Goal: Find specific page/section: Find specific page/section

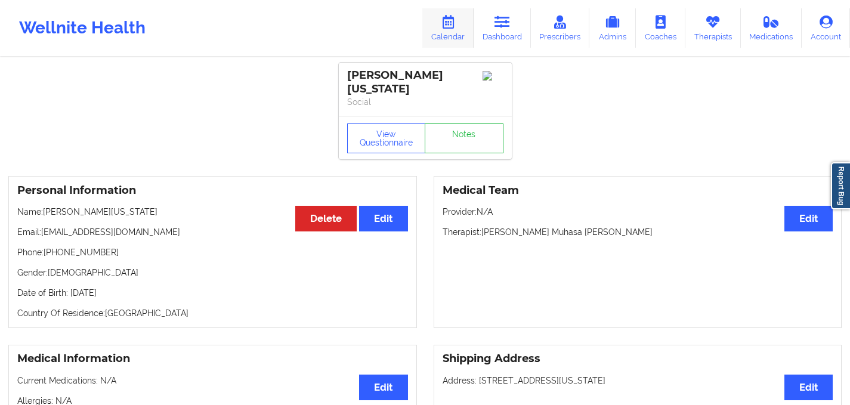
click at [464, 30] on link "Calendar" at bounding box center [448, 27] width 51 height 39
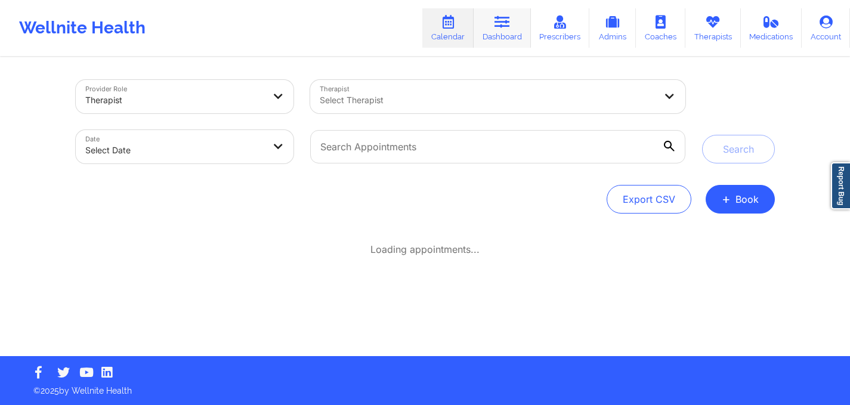
click at [501, 26] on icon at bounding box center [503, 22] width 16 height 13
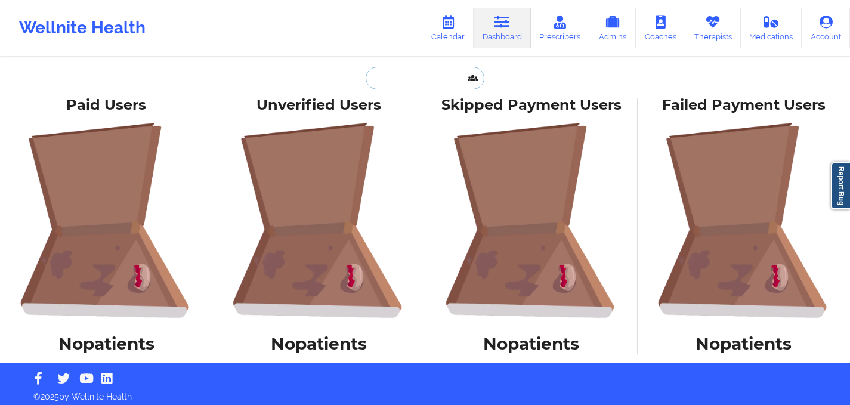
click at [424, 77] on input "text" at bounding box center [425, 78] width 118 height 23
paste input "[PERSON_NAME]"
type input "[PERSON_NAME]"
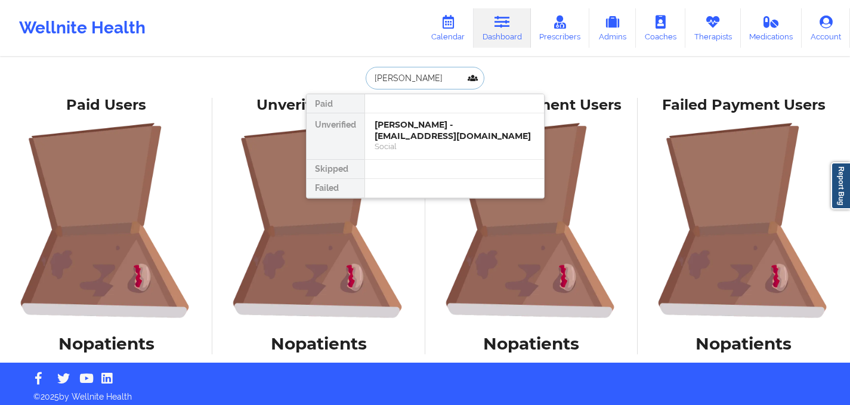
click at [436, 131] on div "[PERSON_NAME] - [EMAIL_ADDRESS][DOMAIN_NAME]" at bounding box center [455, 130] width 160 height 22
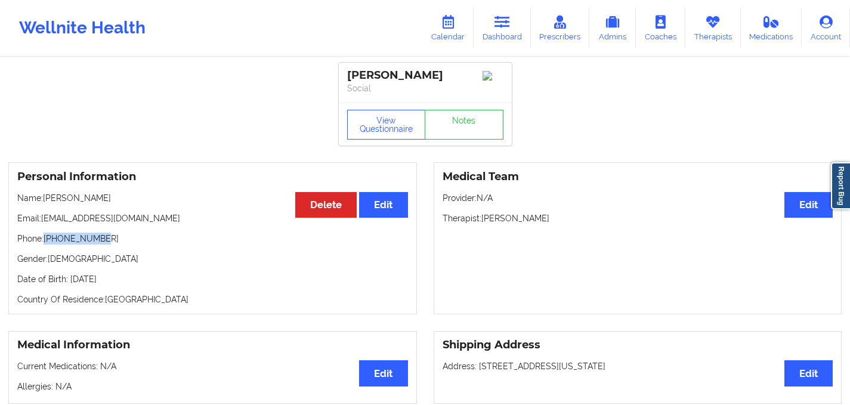
drag, startPoint x: 104, startPoint y: 244, endPoint x: 46, endPoint y: 248, distance: 58.0
click at [46, 245] on p "Phone: [PHONE_NUMBER]" at bounding box center [212, 239] width 391 height 12
copy p "[PHONE_NUMBER]"
drag, startPoint x: 519, startPoint y: 26, endPoint x: 496, endPoint y: 54, distance: 36.4
click at [519, 26] on link "Dashboard" at bounding box center [502, 27] width 57 height 39
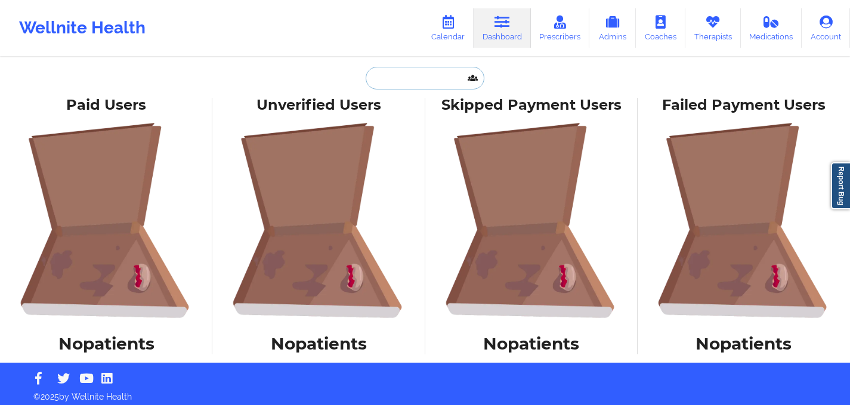
click at [397, 84] on input "text" at bounding box center [425, 78] width 118 height 23
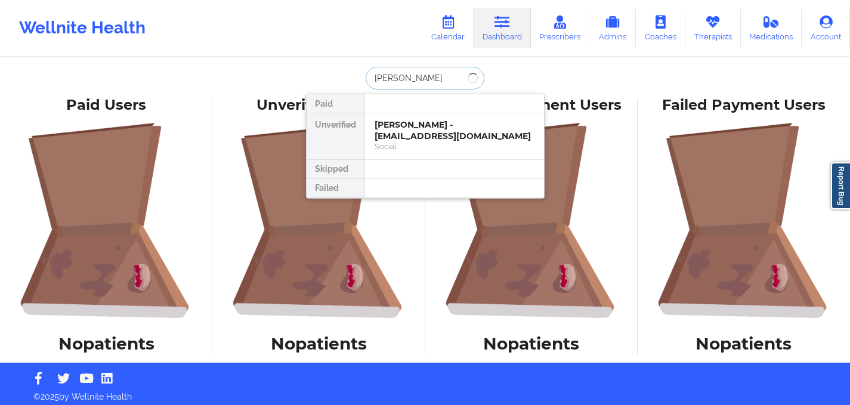
click at [374, 80] on input "[PERSON_NAME]" at bounding box center [425, 78] width 118 height 23
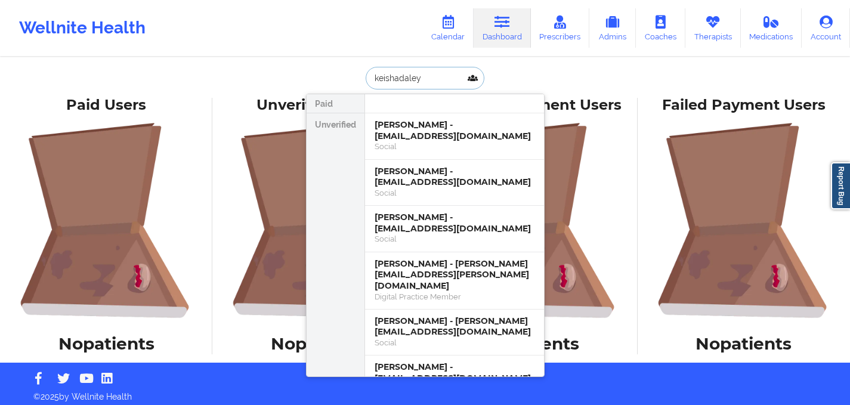
type input "[PERSON_NAME]"
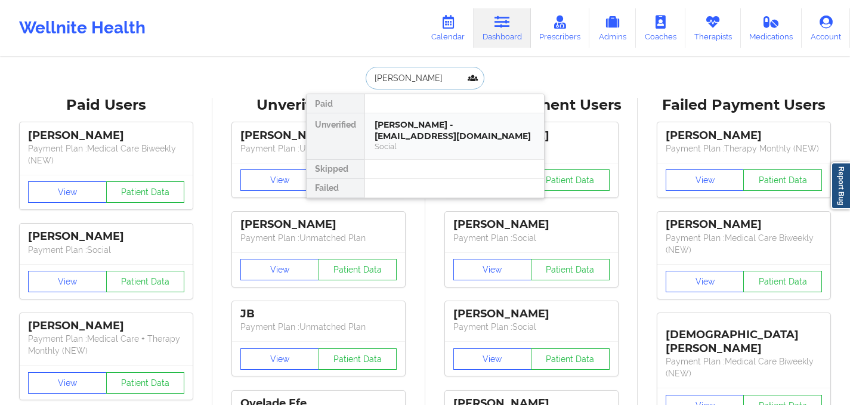
click at [422, 125] on div "[PERSON_NAME] - [EMAIL_ADDRESS][DOMAIN_NAME]" at bounding box center [455, 130] width 160 height 22
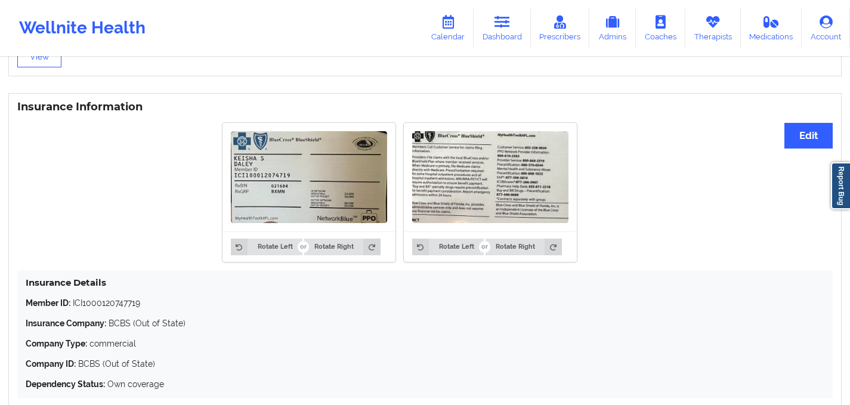
scroll to position [917, 0]
